Goal: Transaction & Acquisition: Purchase product/service

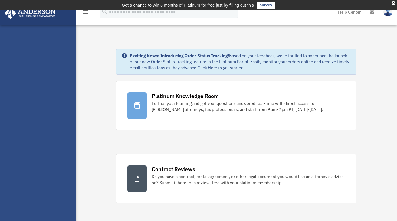
click at [84, 13] on icon "menu" at bounding box center [85, 11] width 7 height 7
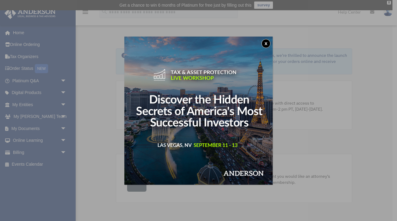
click at [269, 42] on button "x" at bounding box center [265, 43] width 9 height 9
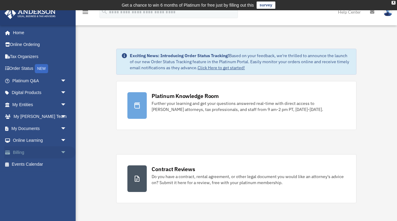
click at [38, 152] on link "Billing arrow_drop_down" at bounding box center [39, 152] width 71 height 12
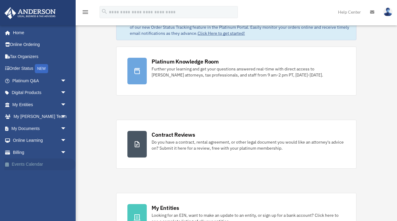
scroll to position [37, 0]
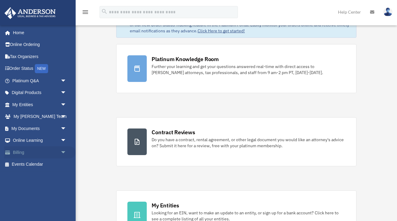
click at [62, 151] on span "arrow_drop_down" at bounding box center [67, 152] width 12 height 12
click at [43, 165] on link "$ Open Invoices" at bounding box center [41, 165] width 67 height 12
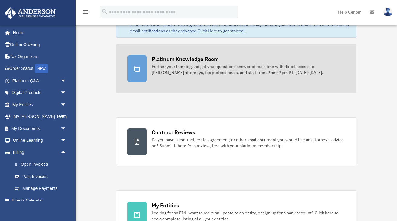
scroll to position [0, 0]
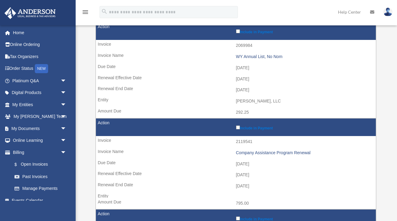
scroll to position [92, 0]
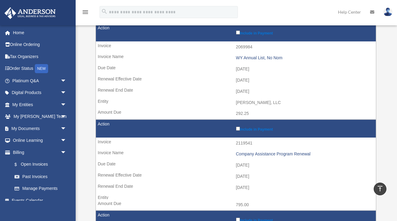
click at [250, 32] on label "Include in Payment" at bounding box center [304, 32] width 137 height 6
click at [253, 131] on label "Include in Payment" at bounding box center [304, 129] width 137 height 6
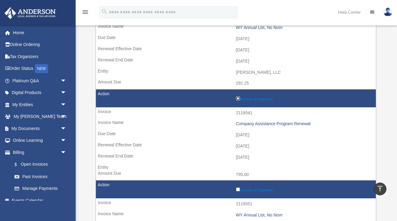
scroll to position [126, 0]
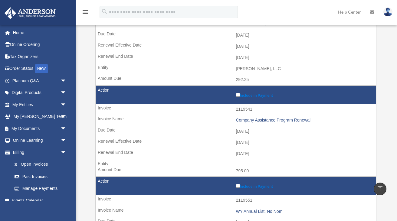
click at [252, 186] on label "Include in Payment" at bounding box center [304, 186] width 137 height 6
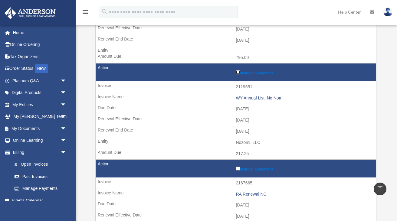
scroll to position [240, 0]
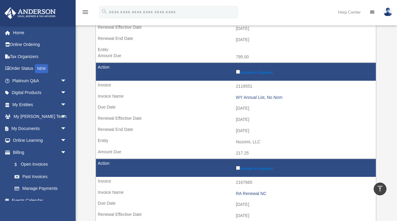
click at [250, 167] on label "Include in Payment" at bounding box center [304, 168] width 137 height 6
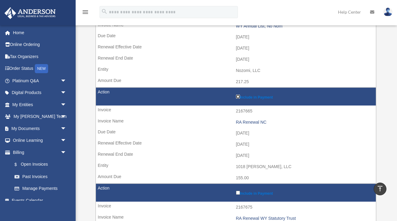
scroll to position [316, 0]
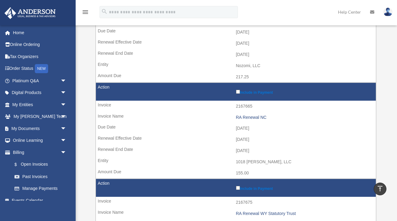
click at [254, 187] on label "Include in Payment" at bounding box center [304, 188] width 137 height 6
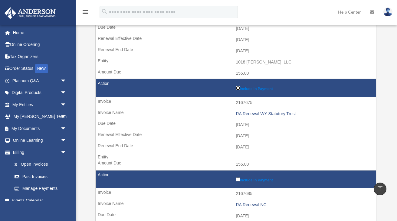
scroll to position [419, 0]
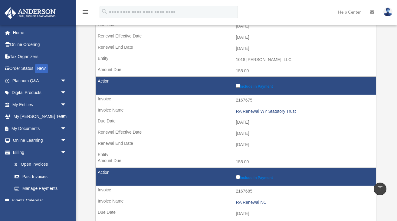
click at [247, 171] on td "Include in Payment" at bounding box center [236, 177] width 280 height 18
click at [246, 175] on label "Include in Payment" at bounding box center [304, 177] width 137 height 6
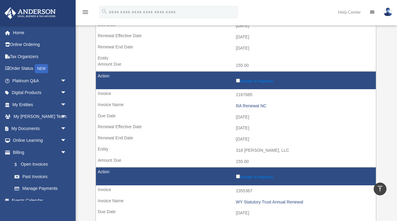
click at [246, 175] on label "Include in Payment" at bounding box center [304, 176] width 137 height 6
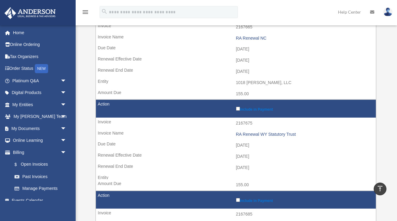
scroll to position [0, 0]
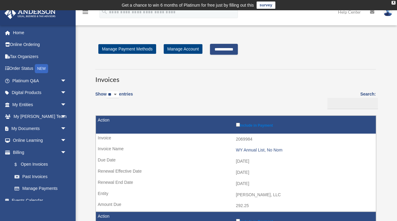
click at [224, 49] on input "**********" at bounding box center [224, 49] width 28 height 11
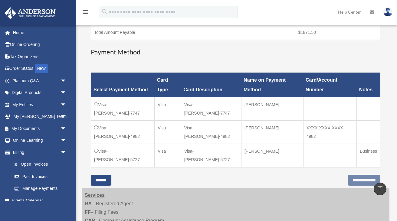
scroll to position [227, 0]
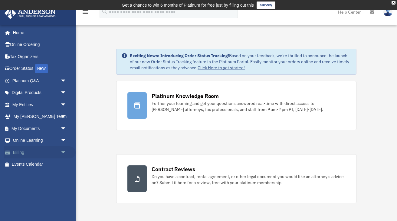
click at [40, 147] on link "Billing arrow_drop_down" at bounding box center [39, 152] width 71 height 12
click at [65, 151] on span "arrow_drop_down" at bounding box center [67, 152] width 12 height 12
click at [48, 163] on link "$ Open Invoices" at bounding box center [41, 165] width 67 height 12
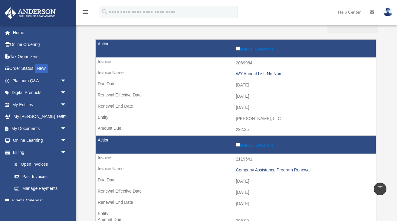
scroll to position [73, 0]
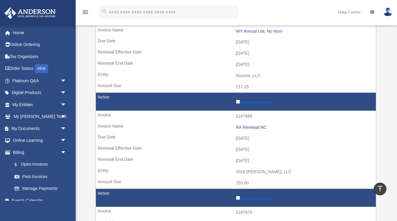
click at [237, 200] on label "Include in Payment" at bounding box center [304, 198] width 137 height 6
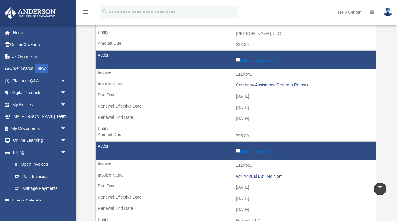
scroll to position [101, 0]
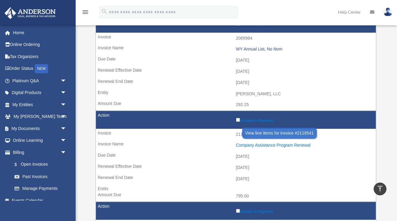
click at [255, 147] on div "Company Assistance Program Renewal" at bounding box center [304, 145] width 137 height 5
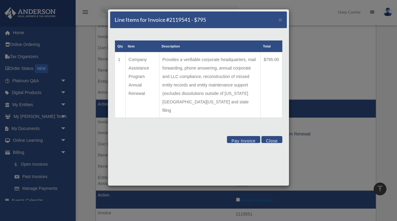
scroll to position [111, 0]
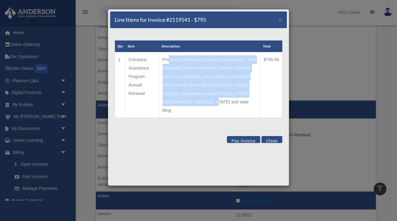
drag, startPoint x: 169, startPoint y: 60, endPoint x: 211, endPoint y: 100, distance: 58.6
click at [211, 100] on td "Provides a verifiable corporate headquarters, mail forwarding, phone answering,…" at bounding box center [209, 85] width 101 height 66
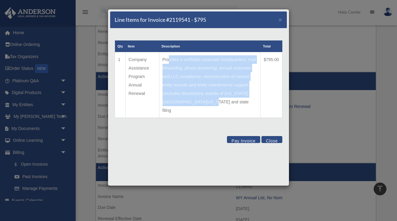
click at [273, 136] on button "Close" at bounding box center [271, 139] width 21 height 7
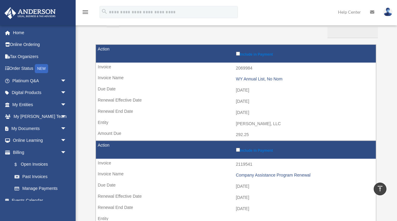
scroll to position [0, 0]
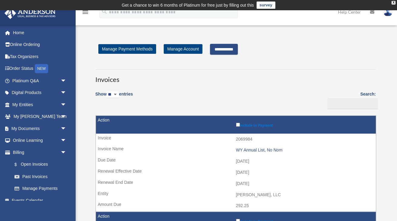
click at [228, 48] on input "**********" at bounding box center [224, 49] width 28 height 11
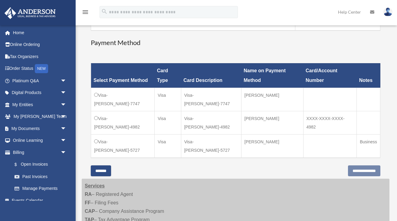
scroll to position [242, 0]
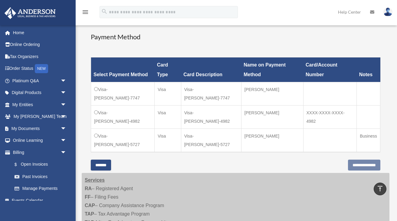
click at [111, 129] on td "Visa-[PERSON_NAME]-5727" at bounding box center [123, 141] width 64 height 24
click at [378, 160] on input "**********" at bounding box center [364, 165] width 32 height 11
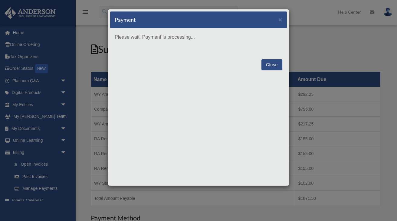
scroll to position [63, 0]
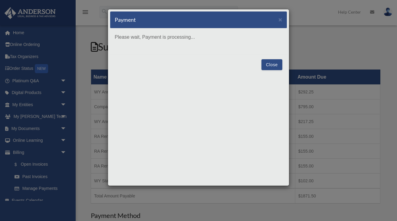
click at [200, 132] on div "Payment × Please wait, Payment is processing... Close" at bounding box center [199, 97] width 182 height 177
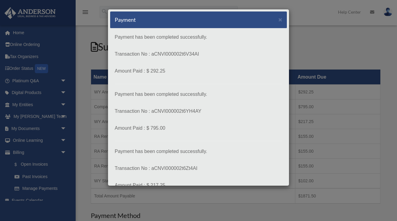
scroll to position [277, 0]
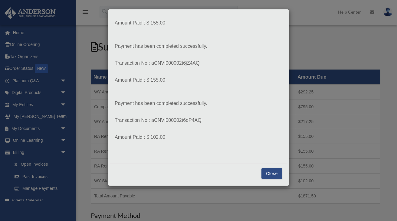
click at [261, 176] on div "Close" at bounding box center [198, 173] width 177 height 20
click at [264, 176] on button "Close" at bounding box center [271, 173] width 21 height 11
